Goal: Task Accomplishment & Management: Use online tool/utility

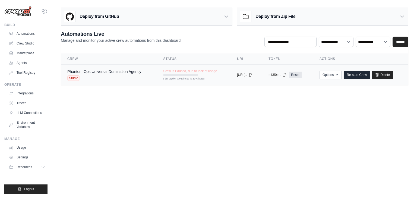
click at [176, 70] on span "Crew is Paused, due to lack of usage" at bounding box center [190, 71] width 54 height 4
click at [22, 45] on link "Crew Studio" at bounding box center [27, 43] width 41 height 9
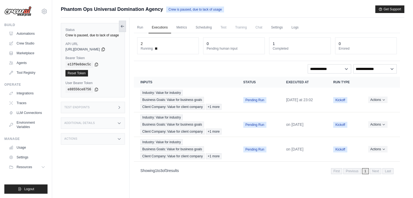
click at [123, 27] on icon at bounding box center [122, 26] width 4 height 4
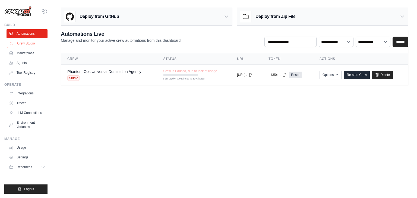
click at [28, 43] on link "Crew Studio" at bounding box center [27, 43] width 41 height 9
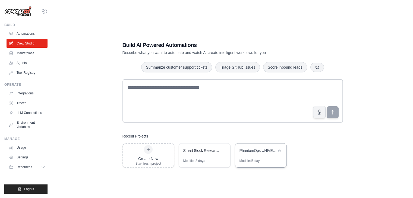
click at [259, 150] on div "PhantomOps UNIVERSAL DOMINATION AGENCY - The God-Level Business Transformer" at bounding box center [257, 150] width 37 height 5
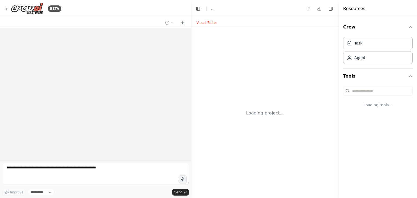
select select "****"
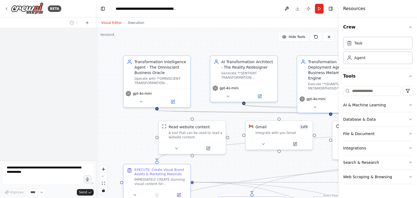
click at [51, 66] on div "BETA Improve **** Send" at bounding box center [48, 99] width 96 height 198
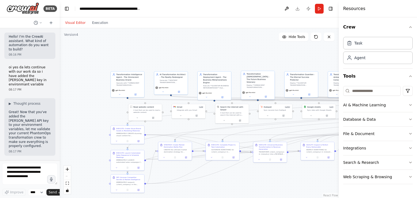
scroll to position [57757, 0]
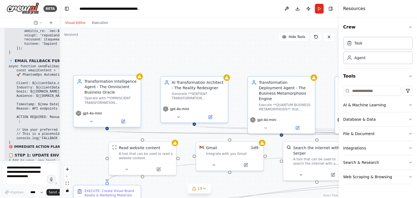
click at [139, 80] on div "Transformation Intelligence Agent - The Omniscient Business Oracle Operate with…" at bounding box center [107, 91] width 67 height 33
click at [202, 192] on button "19" at bounding box center [199, 189] width 23 height 10
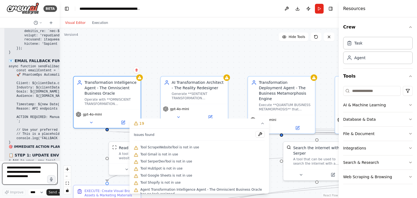
click at [22, 171] on textarea at bounding box center [29, 174] width 55 height 22
click at [22, 171] on textarea "********" at bounding box center [29, 174] width 55 height 22
type textarea "**********"
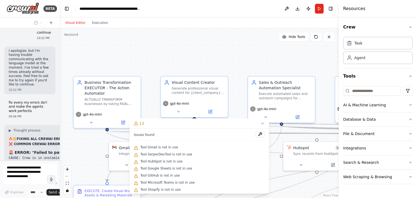
scroll to position [58614, 0]
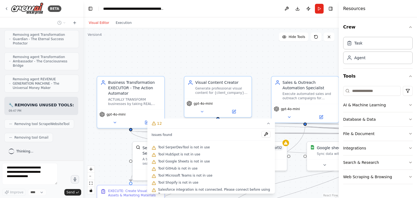
drag, startPoint x: 58, startPoint y: 90, endPoint x: 101, endPoint y: 97, distance: 44.1
click at [101, 97] on div "BETA Hello! I'm the CrewAI assistant. What kind of automation do you want to bu…" at bounding box center [208, 99] width 417 height 198
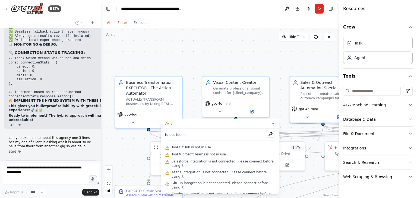
scroll to position [50822, 0]
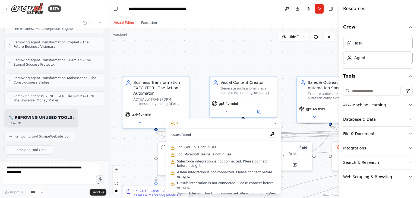
drag, startPoint x: 100, startPoint y: 82, endPoint x: 109, endPoint y: 84, distance: 8.8
click at [109, 84] on div "BETA Hello! I'm the CrewAI assistant. What kind of automation do you want to bu…" at bounding box center [208, 99] width 417 height 198
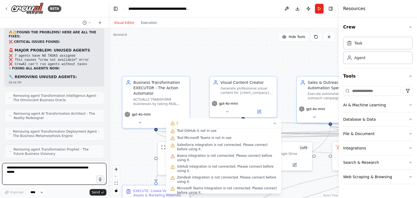
scroll to position [50720, 0]
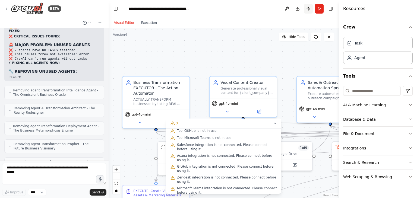
click at [310, 8] on button "Publish" at bounding box center [308, 9] width 9 height 10
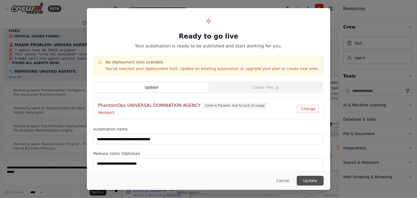
click at [313, 181] on button "Update" at bounding box center [310, 181] width 27 height 10
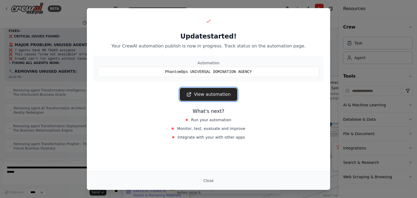
click at [209, 100] on link "View automation" at bounding box center [208, 94] width 57 height 13
click at [206, 180] on button "Close" at bounding box center [208, 181] width 19 height 10
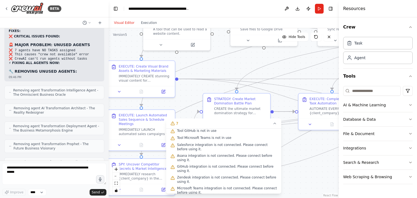
drag, startPoint x: 146, startPoint y: 144, endPoint x: 131, endPoint y: 12, distance: 133.3
click at [131, 12] on main "**********" at bounding box center [224, 99] width 230 height 198
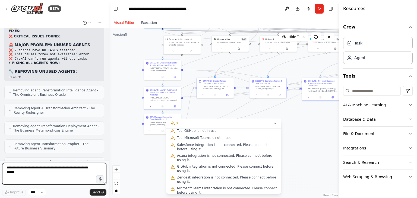
click at [39, 172] on textarea at bounding box center [54, 174] width 104 height 22
type textarea "**********"
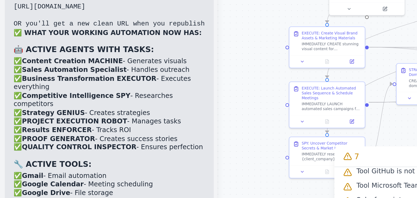
scroll to position [51197, 0]
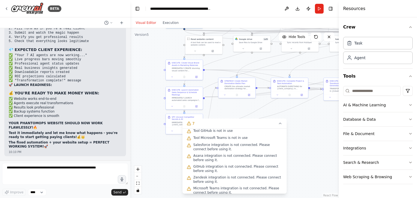
drag, startPoint x: 107, startPoint y: 143, endPoint x: 139, endPoint y: 147, distance: 32.5
click at [139, 147] on div "BETA Hello! I'm the CrewAI assistant. What kind of automation do you want to bu…" at bounding box center [208, 99] width 417 height 198
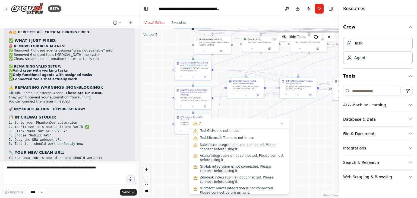
scroll to position [49657, 0]
drag, startPoint x: 129, startPoint y: 148, endPoint x: 9, endPoint y: 123, distance: 122.5
copy div "🔥💥 YES! YOUR WEBSITE WILL NOW WORK PERFECTLY! ✅ PERFECT SETUP CONFIRMATION: 🎯 W…"
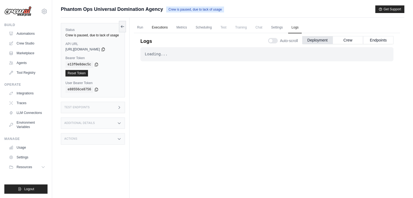
click at [162, 30] on link "Executions" at bounding box center [160, 27] width 23 height 11
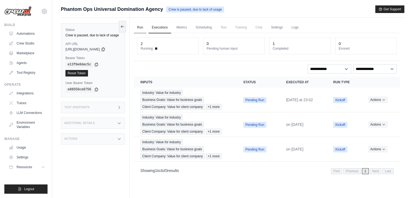
click at [138, 29] on link "Run" at bounding box center [140, 27] width 12 height 11
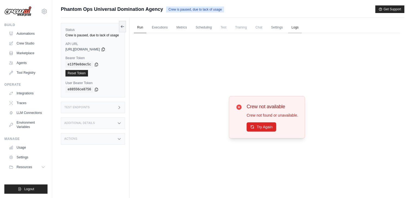
click at [302, 29] on link "Logs" at bounding box center [295, 27] width 14 height 11
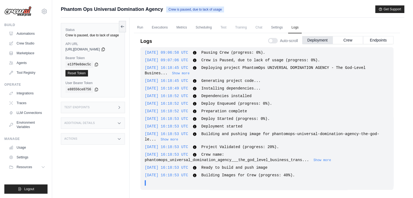
scroll to position [23, 0]
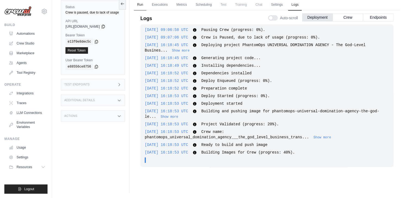
click at [140, 6] on link "Run" at bounding box center [140, 4] width 12 height 11
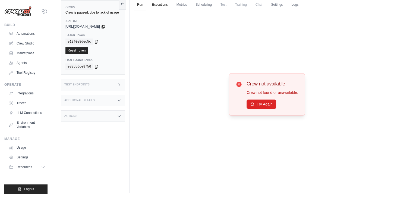
click at [163, 5] on link "Executions" at bounding box center [160, 4] width 23 height 11
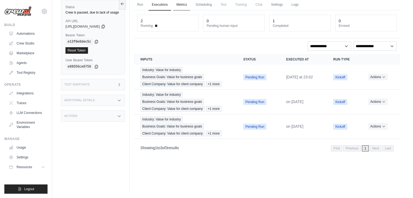
click at [180, 4] on link "Metrics" at bounding box center [181, 4] width 17 height 11
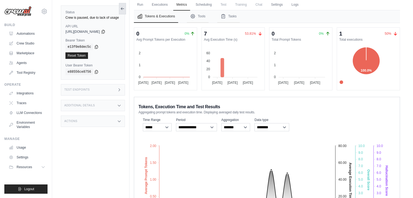
click at [123, 12] on button at bounding box center [122, 8] width 7 height 11
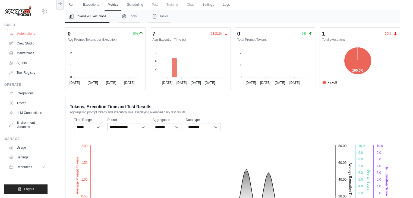
click at [46, 30] on link "Automations" at bounding box center [27, 33] width 41 height 9
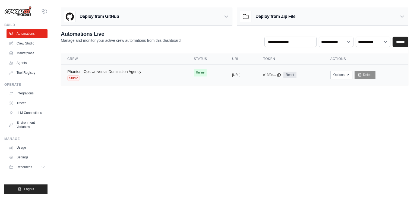
click at [122, 70] on link "Phantom Ops Universal Domination Agency" at bounding box center [104, 72] width 74 height 4
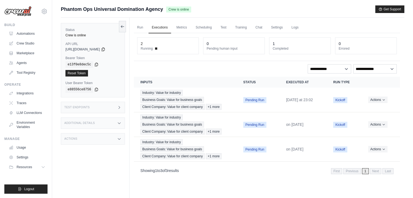
click at [141, 32] on link "Run" at bounding box center [140, 27] width 12 height 11
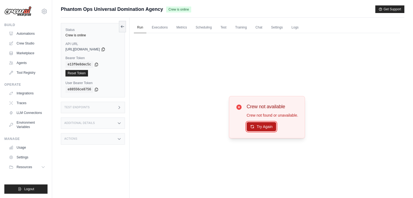
click at [258, 128] on button "Try Again" at bounding box center [262, 126] width 30 height 9
click at [163, 24] on link "Executions" at bounding box center [160, 27] width 23 height 11
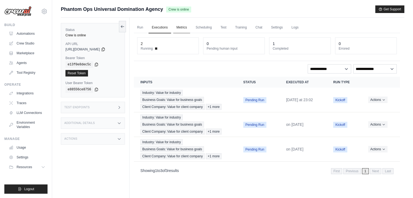
click at [181, 30] on link "Metrics" at bounding box center [181, 27] width 17 height 11
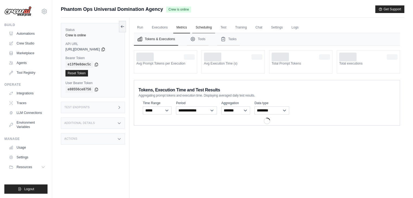
click at [210, 28] on link "Scheduling" at bounding box center [203, 27] width 23 height 11
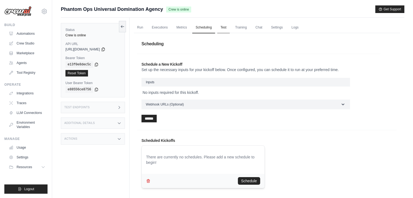
click at [230, 26] on link "Test" at bounding box center [223, 27] width 12 height 11
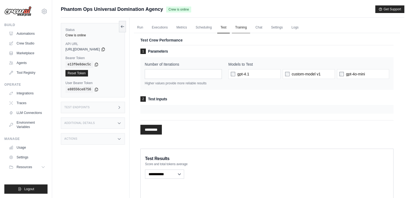
click at [250, 30] on link "Training" at bounding box center [241, 27] width 18 height 11
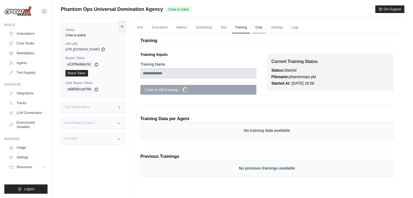
click at [266, 27] on link "Chat" at bounding box center [258, 27] width 13 height 11
click at [141, 28] on link "Run" at bounding box center [140, 27] width 12 height 11
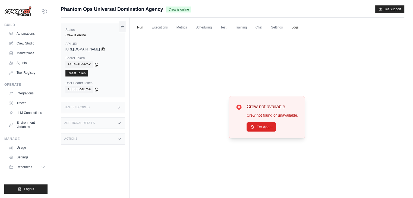
click at [302, 28] on link "Logs" at bounding box center [295, 27] width 14 height 11
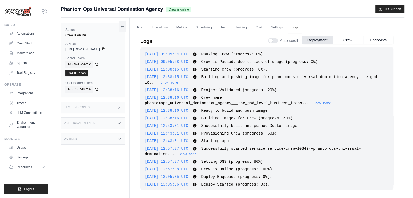
scroll to position [1030, 0]
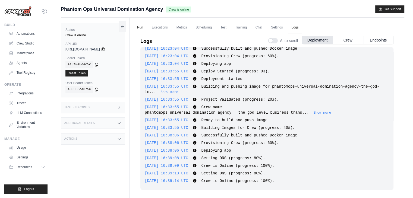
click at [135, 30] on link "Run" at bounding box center [140, 27] width 12 height 11
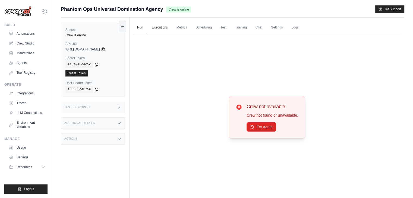
click at [152, 24] on link "Executions" at bounding box center [160, 27] width 23 height 11
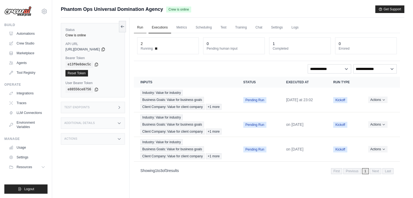
click at [137, 29] on link "Run" at bounding box center [140, 27] width 12 height 11
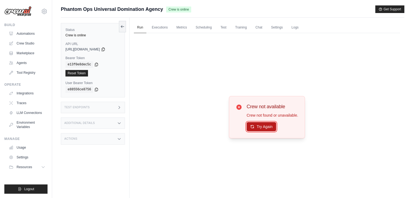
click at [252, 128] on button "Try Again" at bounding box center [262, 126] width 30 height 9
click at [155, 25] on link "Executions" at bounding box center [160, 27] width 23 height 11
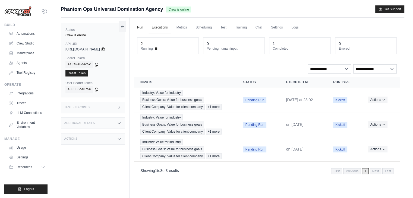
click at [143, 26] on link "Run" at bounding box center [140, 27] width 12 height 11
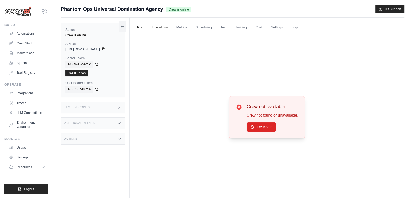
click at [163, 24] on link "Executions" at bounding box center [160, 27] width 23 height 11
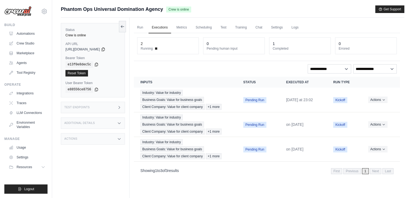
click at [244, 68] on div "**********" at bounding box center [267, 68] width 260 height 9
click at [250, 29] on link "Training" at bounding box center [241, 27] width 18 height 11
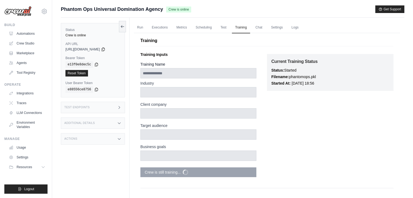
click at [200, 109] on div "Client company" at bounding box center [198, 110] width 116 height 17
click at [210, 31] on link "Scheduling" at bounding box center [203, 27] width 23 height 11
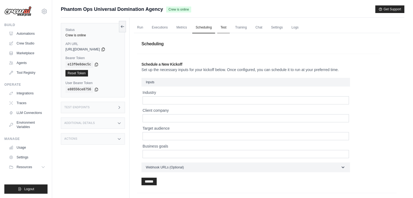
click at [228, 29] on link "Test" at bounding box center [223, 27] width 12 height 11
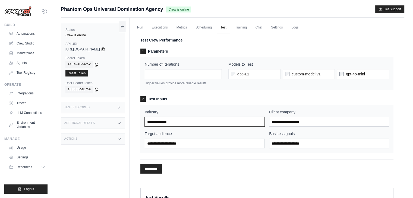
click at [182, 121] on input "Industry" at bounding box center [205, 122] width 120 height 10
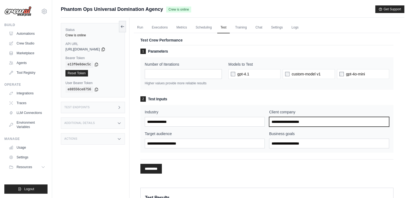
click at [294, 121] on input "Client company" at bounding box center [329, 122] width 120 height 10
type input "**********"
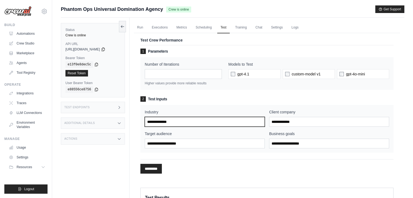
click at [204, 119] on input "Industry" at bounding box center [205, 122] width 120 height 10
type input "*********"
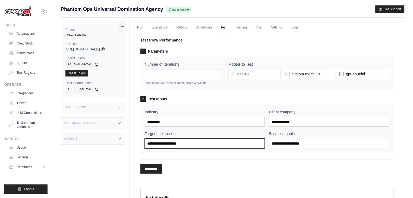
click at [191, 144] on input "Target audience" at bounding box center [205, 144] width 120 height 10
type input "**********"
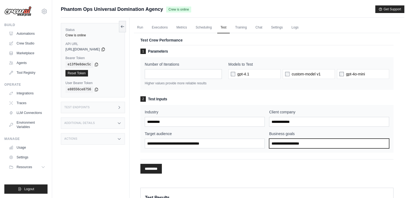
click at [280, 141] on input "Business goals" at bounding box center [329, 144] width 120 height 10
type input "**********"
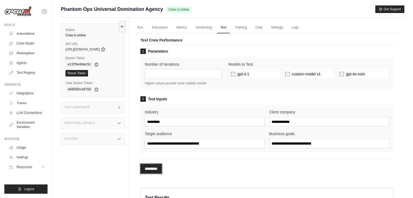
click at [157, 171] on input "*********" at bounding box center [150, 169] width 21 height 10
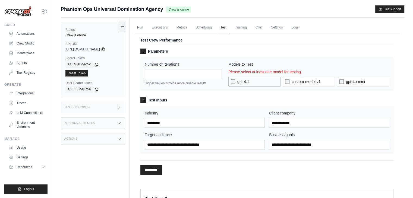
click at [249, 84] on label "gpt-4.1" at bounding box center [254, 82] width 52 height 10
click at [361, 81] on span "gpt-4o-mini" at bounding box center [355, 81] width 19 height 5
click at [157, 175] on div "1 Parameters Number of Iterations * Higher values provide more reliable results…" at bounding box center [266, 114] width 253 height 130
click at [157, 168] on input "*********" at bounding box center [150, 170] width 21 height 10
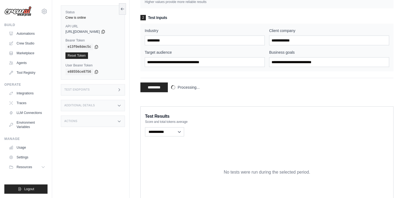
scroll to position [111, 0]
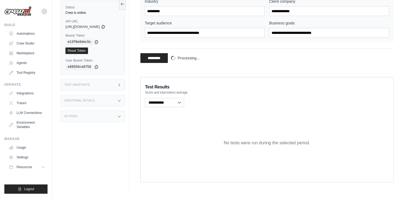
click at [268, 68] on div "1 Parameters Number of Iterations * Higher values provide more reliable results…" at bounding box center [266, 1] width 253 height 135
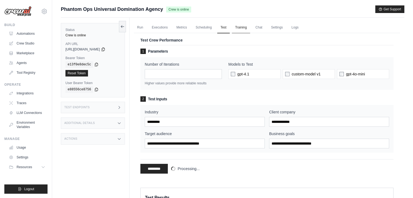
scroll to position [81, 0]
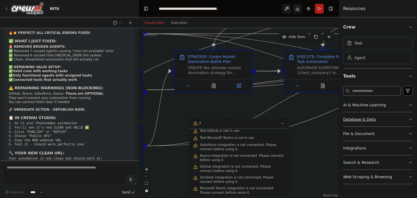
drag, startPoint x: 270, startPoint y: 98, endPoint x: 353, endPoint y: 114, distance: 84.0
click at [333, 111] on div ".deletable-edge-delete-btn { width: 20px; height: 20px; border: 0px solid #ffff…" at bounding box center [239, 113] width 200 height 170
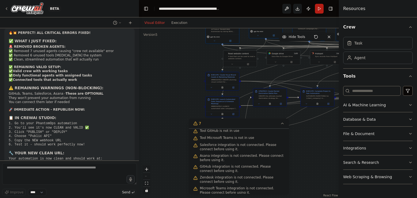
click at [203, 85] on div ".deletable-edge-delete-btn { width: 20px; height: 20px; border: 0px solid #ffff…" at bounding box center [239, 113] width 200 height 170
